Goal: Transaction & Acquisition: Purchase product/service

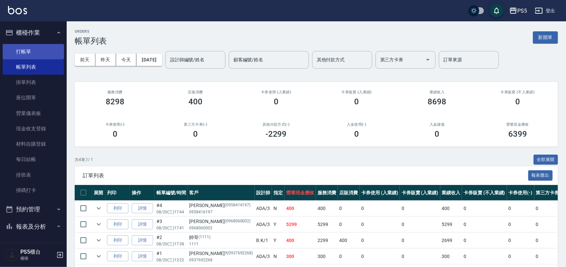
click at [34, 52] on link "打帳單" at bounding box center [33, 51] width 61 height 15
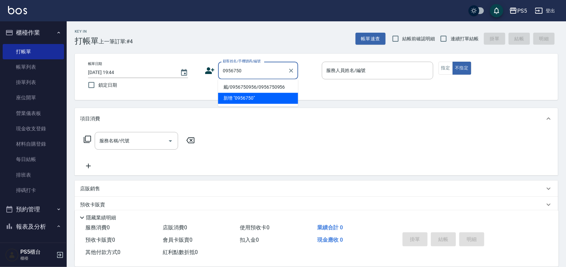
click at [275, 87] on li "戴/0956750956/0956750956" at bounding box center [258, 87] width 80 height 11
type input "戴/0956750956/0956750956"
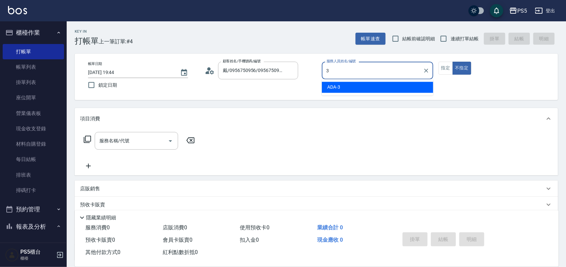
type input "ADA-3"
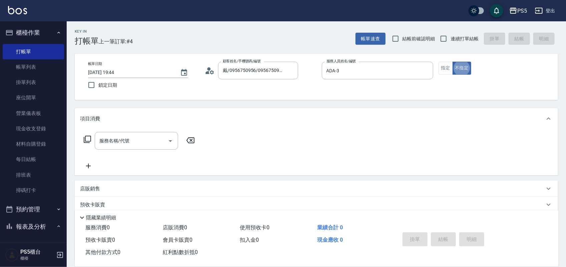
type button "false"
click at [454, 64] on button "不指定" at bounding box center [461, 68] width 19 height 13
click at [448, 65] on button "指定" at bounding box center [445, 68] width 14 height 13
click at [138, 138] on input "服務名稱/代號" at bounding box center [131, 141] width 67 height 12
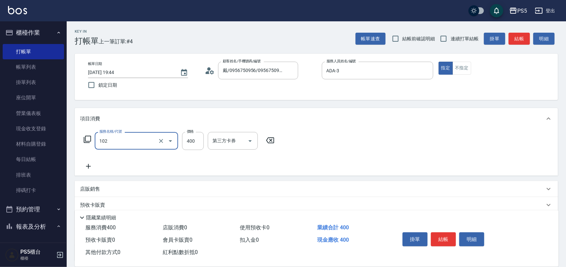
type input "精油洗髮(102)"
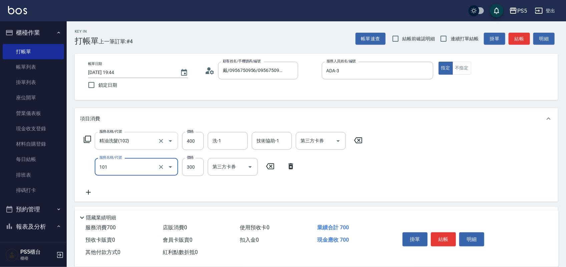
type input "洗髮(101)"
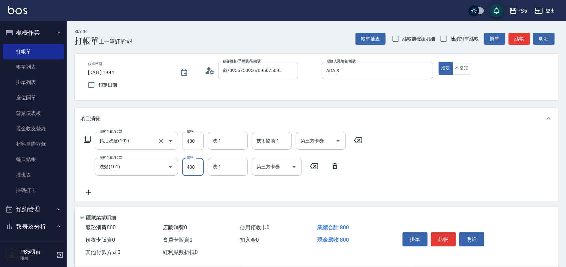
type input "400"
type input "咚咚-30"
click at [447, 240] on button "結帳" at bounding box center [443, 239] width 25 height 14
